Goal: Browse casually

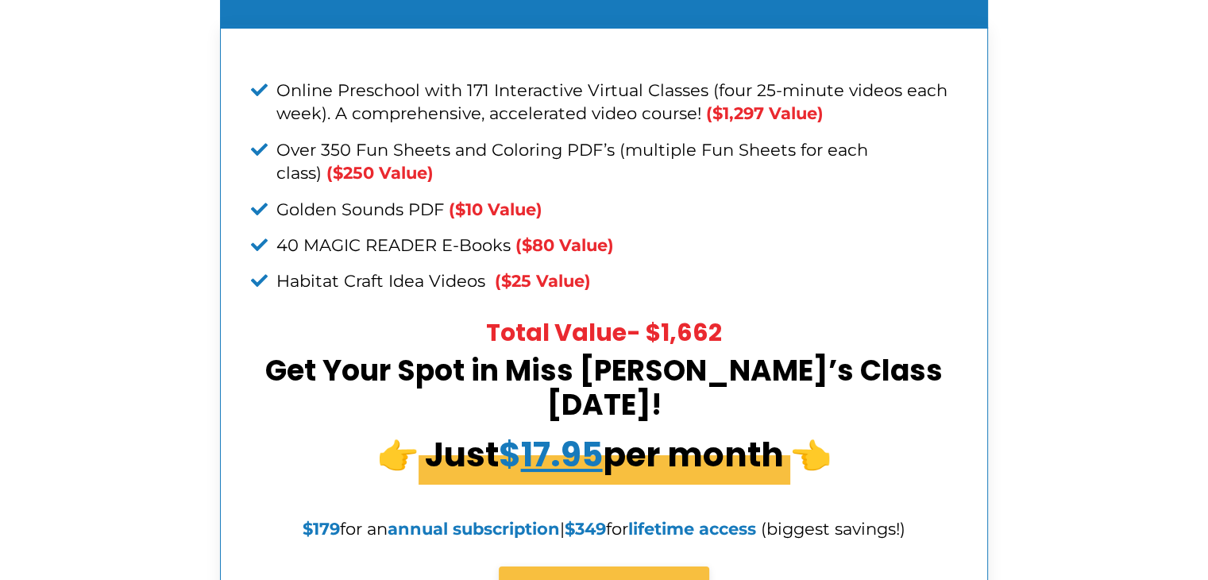
scroll to position [6234, 0]
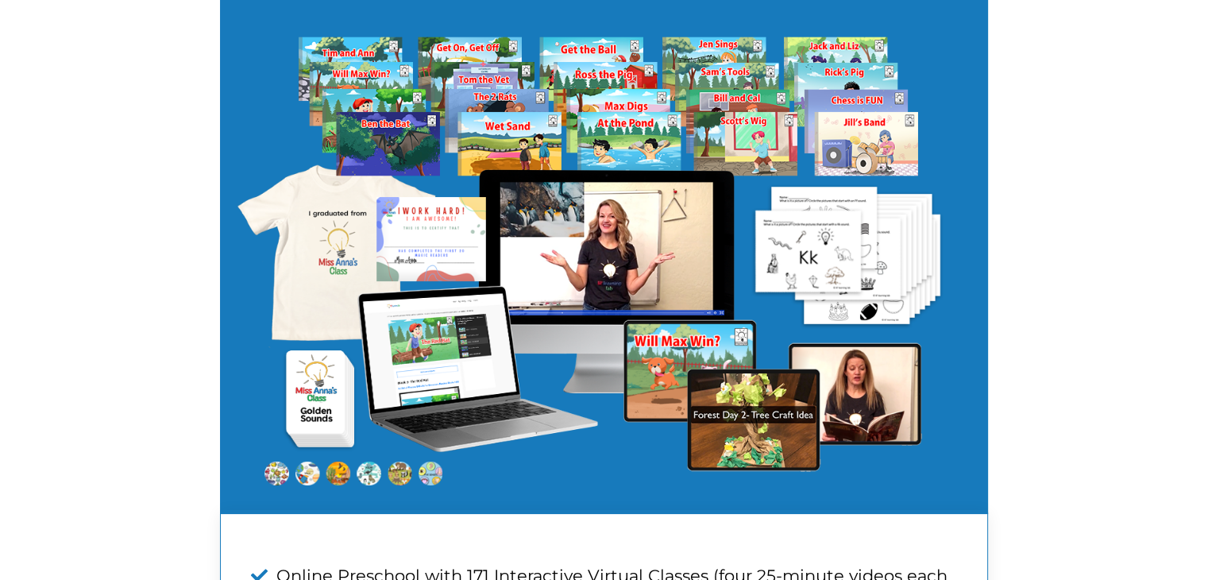
scroll to position [5519, 0]
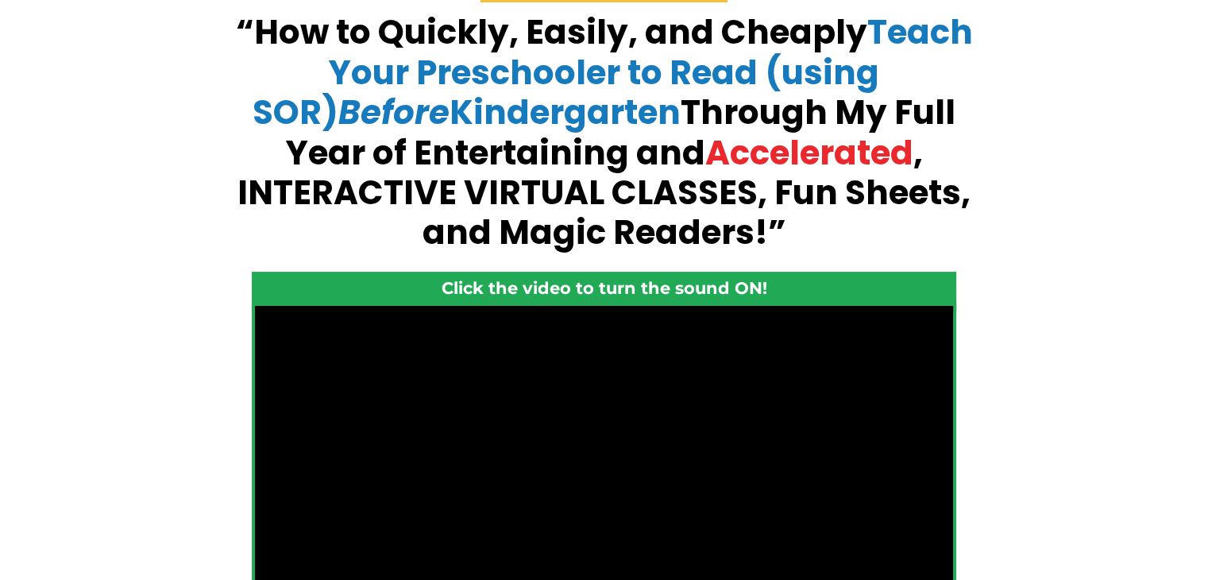
scroll to position [477, 0]
